Goal: Task Accomplishment & Management: Manage account settings

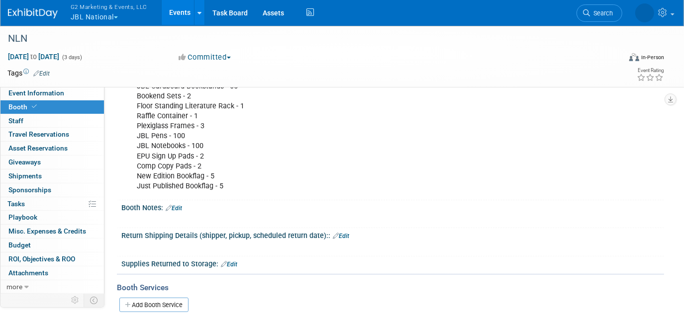
scroll to position [22, 0]
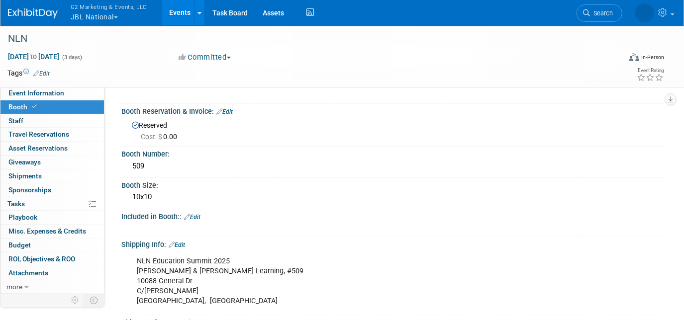
click at [201, 214] on link "Edit" at bounding box center [192, 217] width 16 height 7
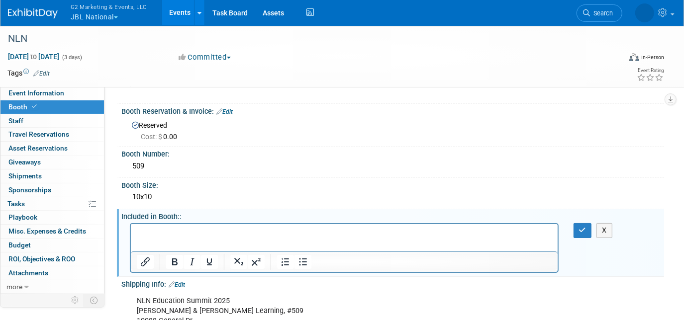
scroll to position [0, 0]
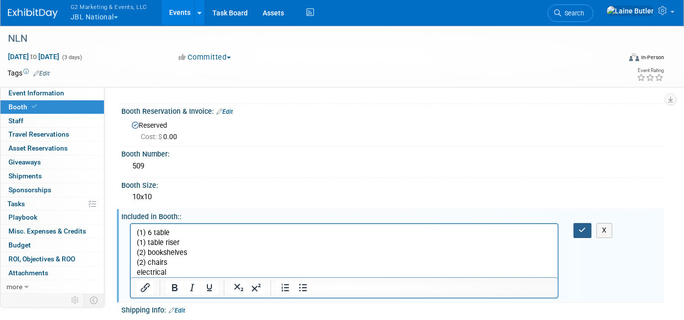
click at [577, 234] on button "button" at bounding box center [583, 230] width 18 height 14
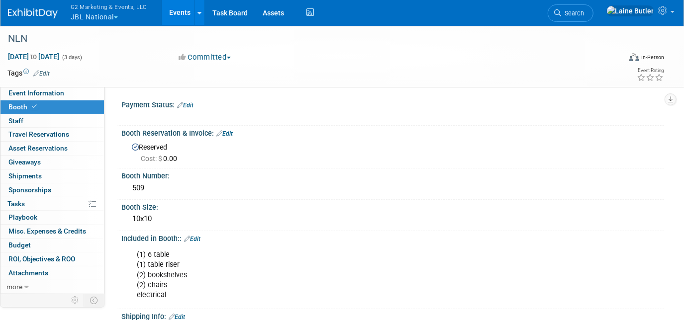
click at [93, 17] on button "G2 Marketing & Events, LLC JBL National" at bounding box center [115, 13] width 90 height 26
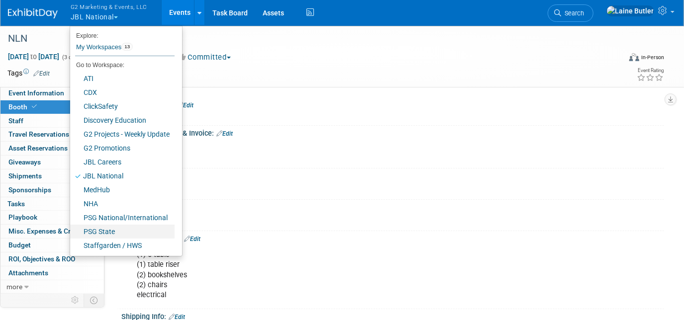
click at [103, 232] on link "PSG State" at bounding box center [122, 232] width 104 height 14
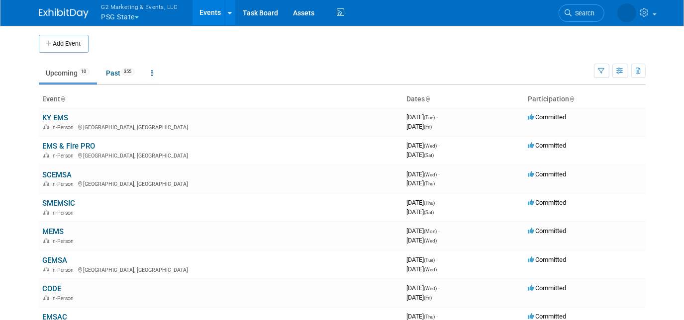
click at [62, 114] on link "KY EMS" at bounding box center [56, 117] width 26 height 9
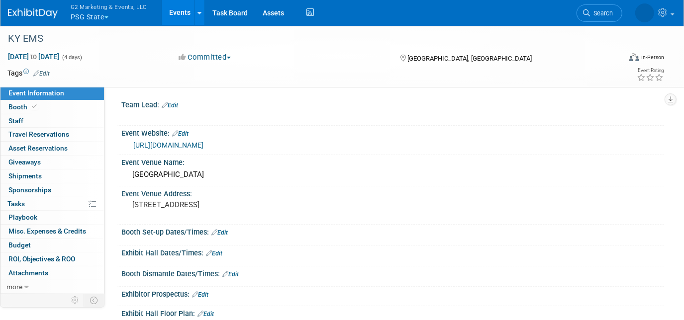
click at [60, 103] on link "Booth" at bounding box center [51, 107] width 103 height 13
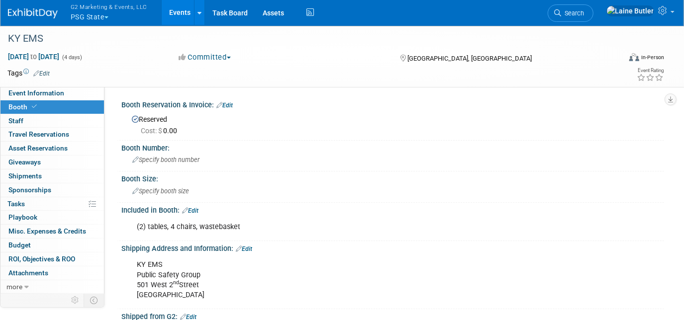
click at [74, 99] on link "Event Information" at bounding box center [51, 93] width 103 height 13
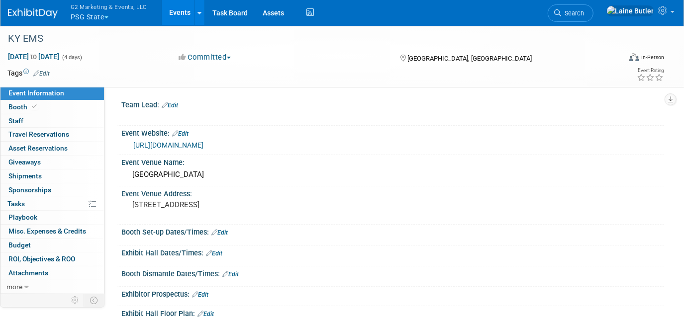
click at [75, 9] on span "G2 Marketing & Events, LLC" at bounding box center [109, 6] width 77 height 10
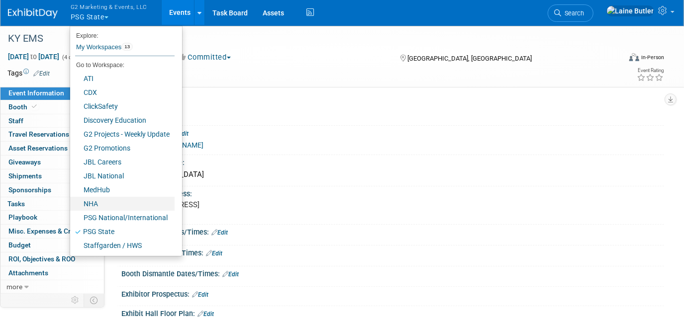
click at [123, 202] on link "NHA" at bounding box center [122, 204] width 104 height 14
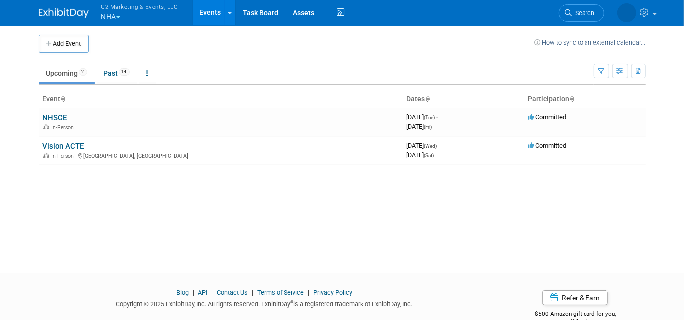
click at [58, 142] on link "Vision ACTE" at bounding box center [63, 146] width 41 height 9
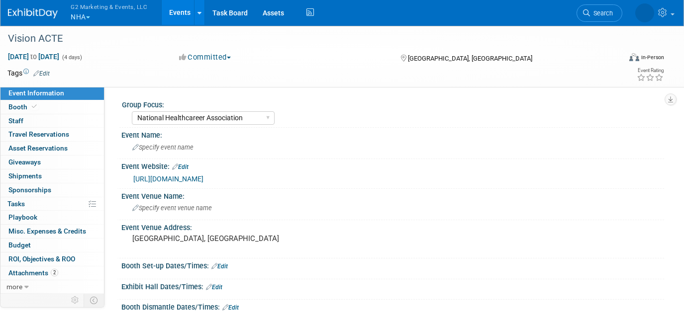
select select "National Healthcareer Association"
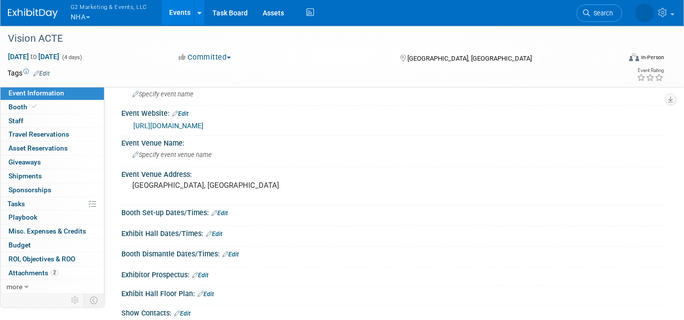
scroll to position [54, 0]
click at [198, 124] on link "[URL][DOMAIN_NAME]" at bounding box center [168, 125] width 70 height 8
